Goal: Information Seeking & Learning: Understand process/instructions

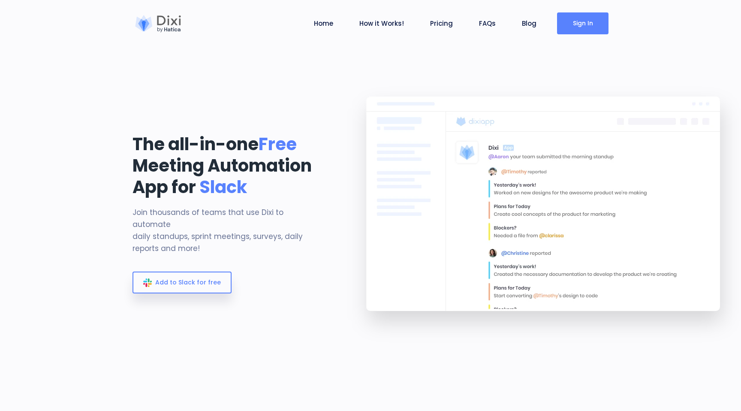
click at [578, 26] on link "Sign In" at bounding box center [582, 23] width 51 height 22
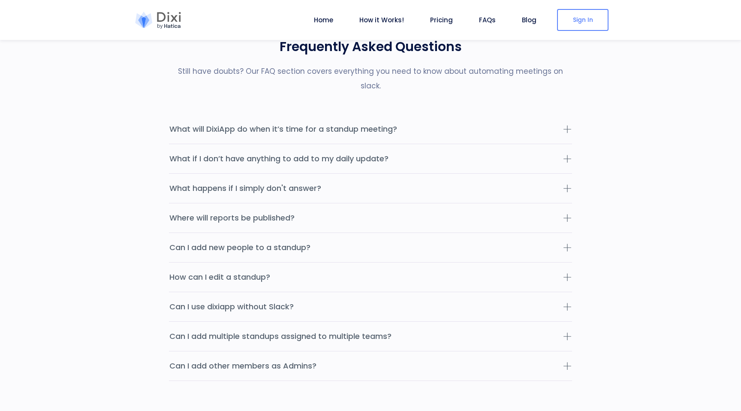
scroll to position [2716, 0]
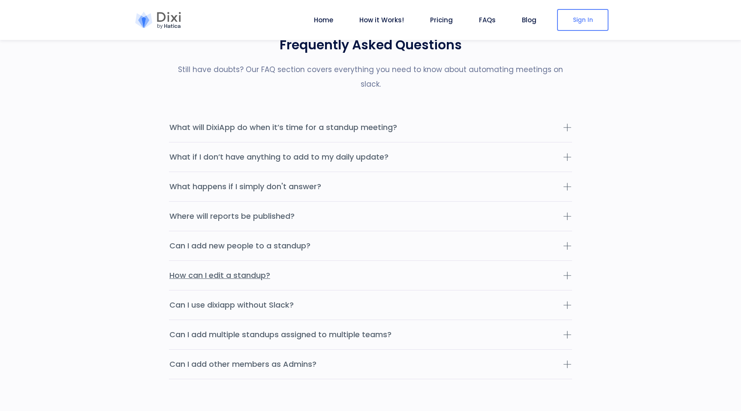
click at [351, 262] on button "How can I edit a standup?" at bounding box center [370, 275] width 403 height 29
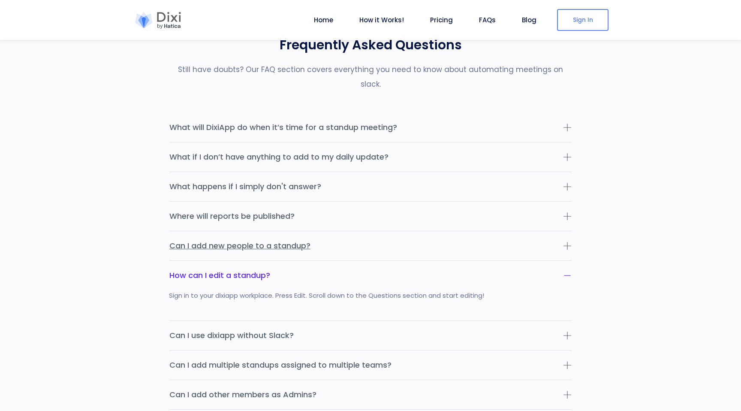
click at [333, 238] on button "Can I add new people to a standup?" at bounding box center [370, 245] width 403 height 29
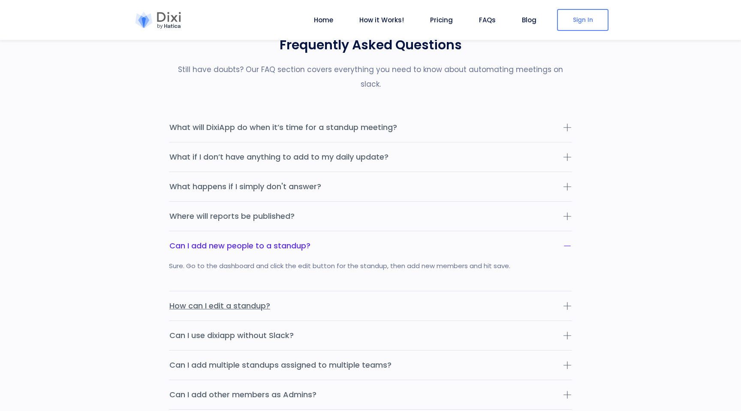
click at [318, 299] on button "How can I edit a standup?" at bounding box center [370, 305] width 403 height 29
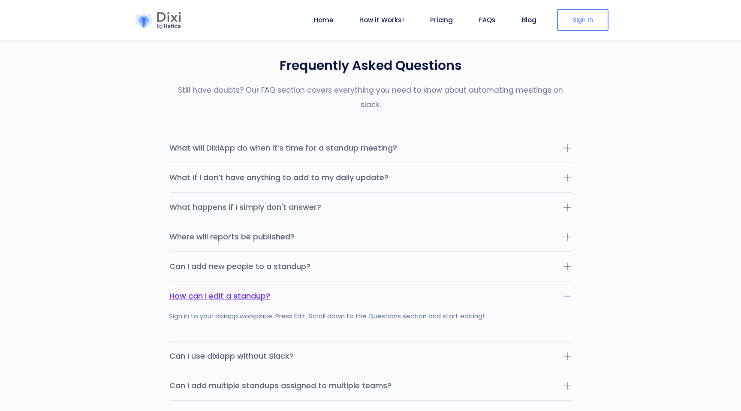
scroll to position [2687, 0]
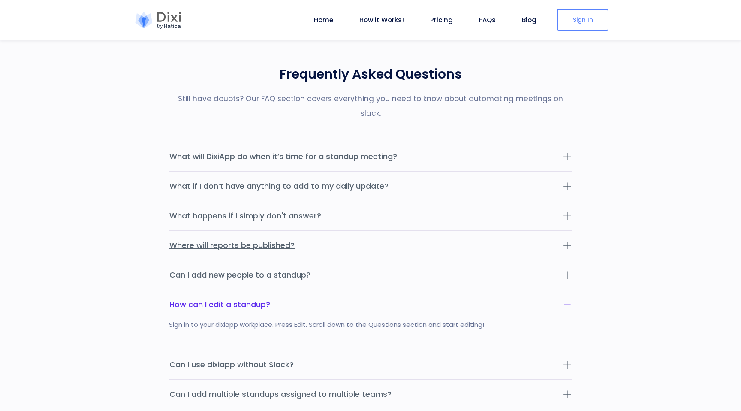
click at [360, 231] on button "Where will reports be published?" at bounding box center [370, 245] width 403 height 29
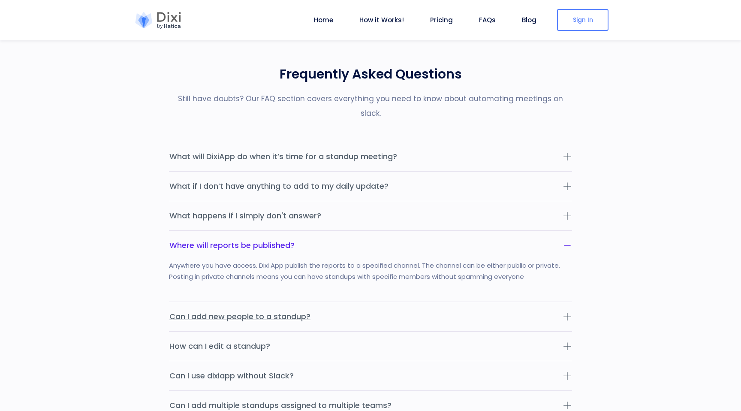
click at [360, 302] on button "Can I add new people to a standup?" at bounding box center [370, 316] width 403 height 29
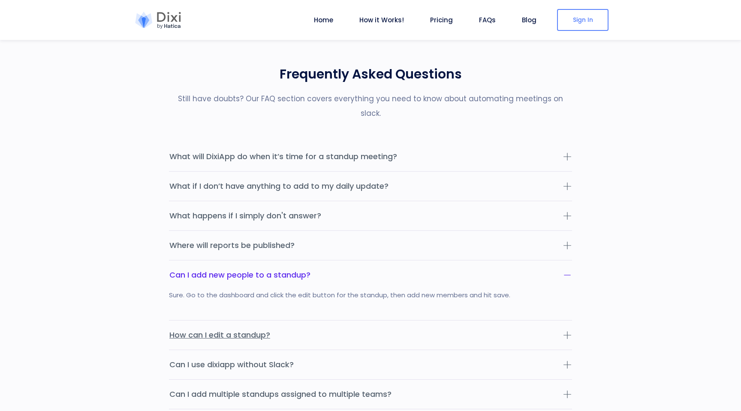
click at [349, 328] on button "How can I edit a standup?" at bounding box center [370, 335] width 403 height 29
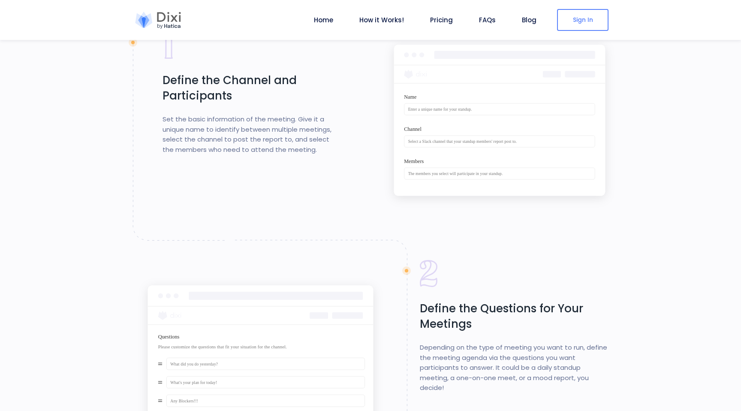
scroll to position [845, 0]
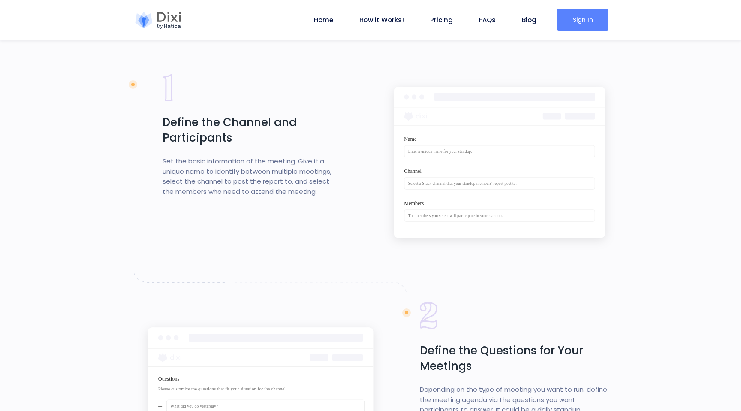
click at [578, 22] on link "Sign In" at bounding box center [582, 20] width 51 height 22
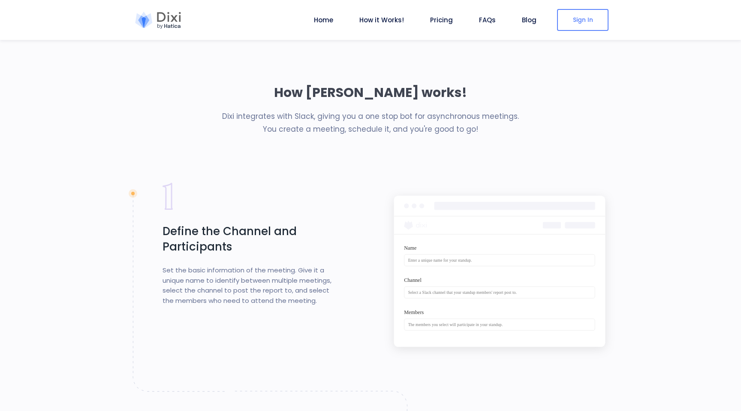
scroll to position [737, 0]
click at [492, 15] on li "FAQs" at bounding box center [488, 20] width 24 height 40
click at [568, 19] on link "Sign In" at bounding box center [582, 20] width 51 height 22
